Goal: Transaction & Acquisition: Obtain resource

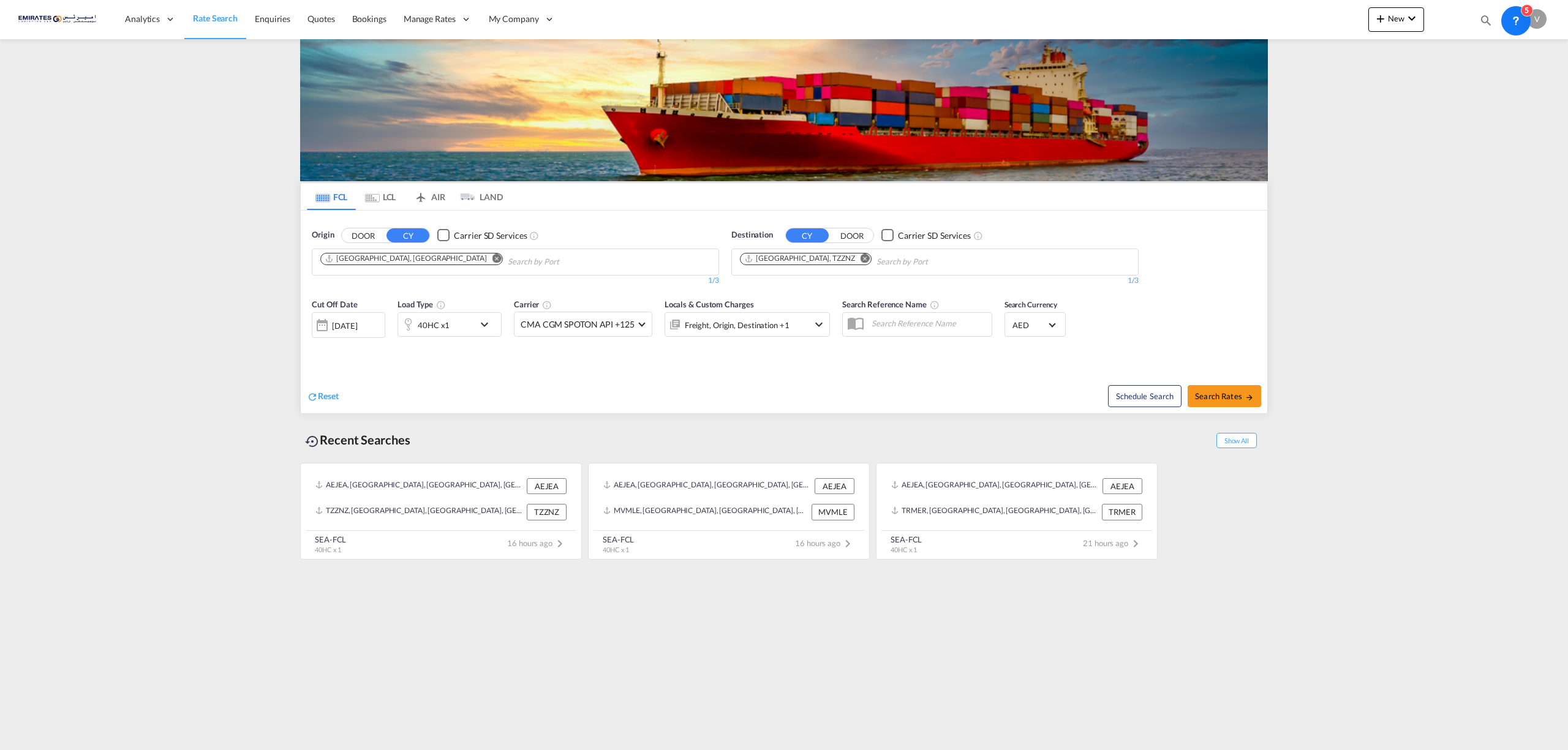
click at [860, 258] on md-icon "Remove" at bounding box center [865, 258] width 9 height 9
type input "mersin"
click at [761, 329] on div "Mersin [GEOGRAPHIC_DATA] TRMER" at bounding box center [836, 327] width 233 height 37
click at [857, 349] on div "Mersin [GEOGRAPHIC_DATA] TRMER" at bounding box center [925, 363] width 233 height 33
click at [1210, 395] on span "Search Rates" at bounding box center [1224, 396] width 59 height 10
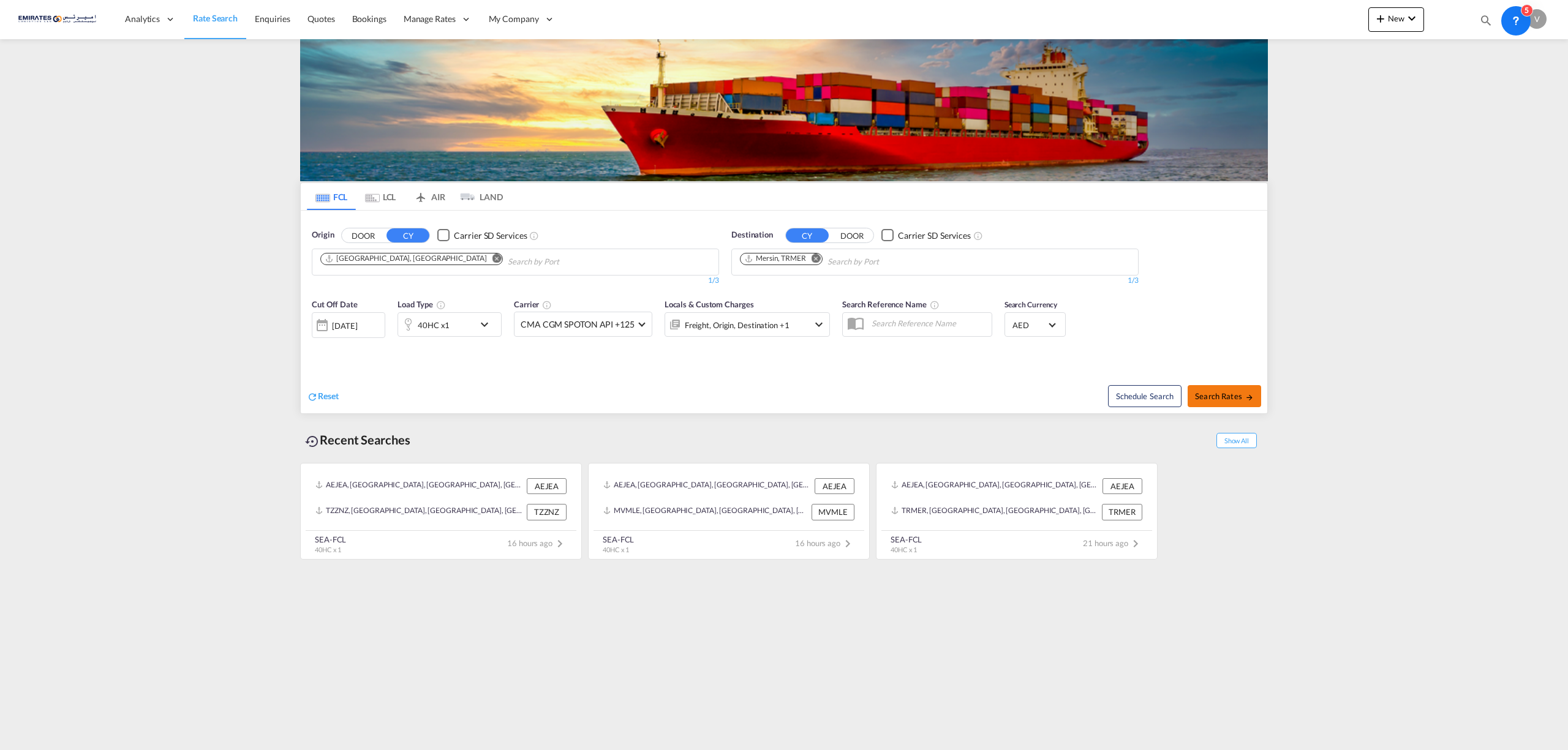
type input "AEJEA to TRMER / [DATE]"
